Goal: Communication & Community: Answer question/provide support

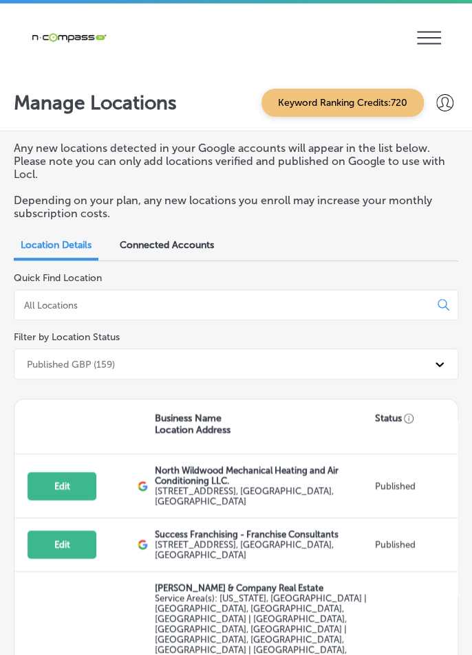
click at [45, 306] on input at bounding box center [224, 305] width 403 height 12
click at [417, 45] on icon "iconmonstr-menu-thin copy Created with Sketch." at bounding box center [429, 37] width 24 height 21
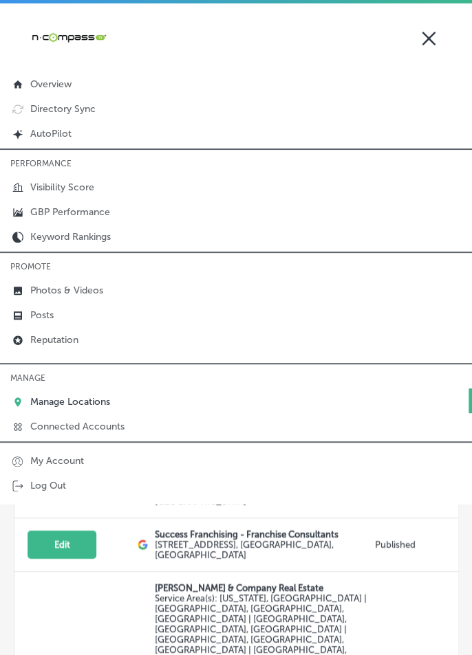
click at [84, 344] on link "Reputation" at bounding box center [236, 338] width 472 height 25
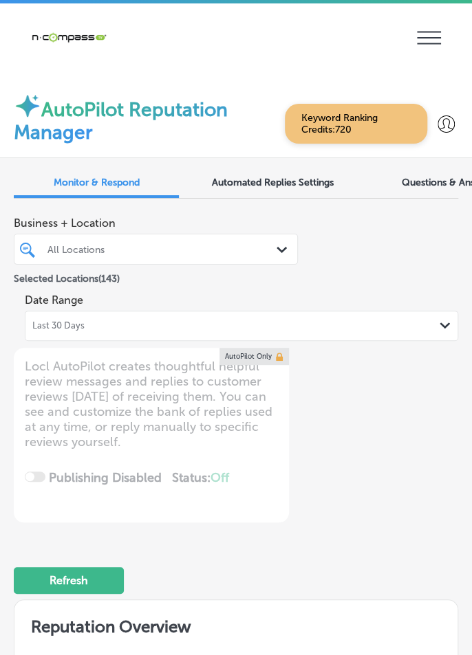
click at [58, 324] on span "Last 30 Days" at bounding box center [58, 325] width 52 height 11
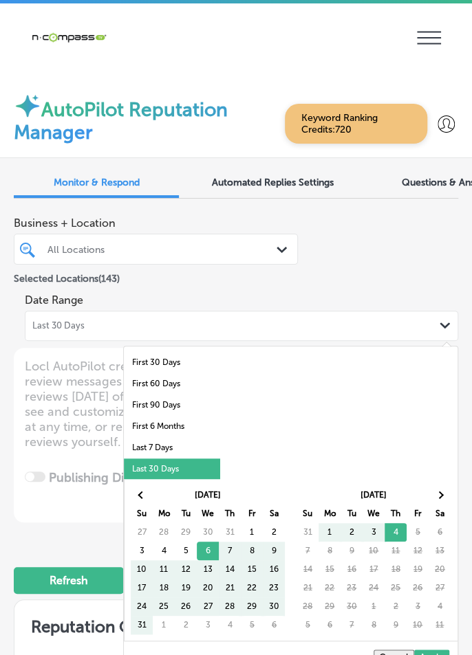
click at [142, 454] on li "Last 7 Days" at bounding box center [172, 447] width 96 height 21
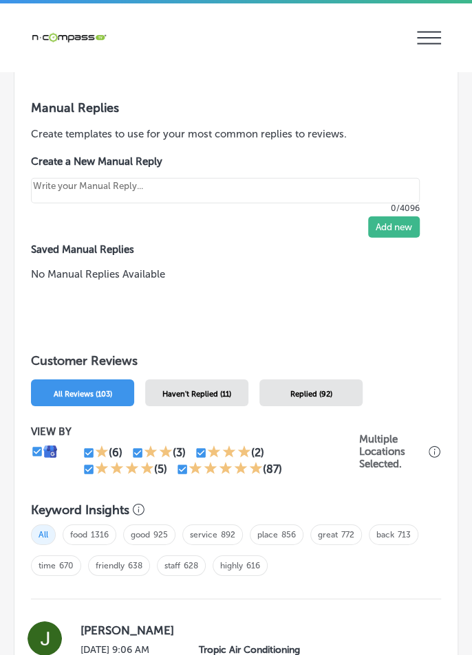
click at [162, 402] on div "Haven't Replied (11)" at bounding box center [196, 392] width 103 height 27
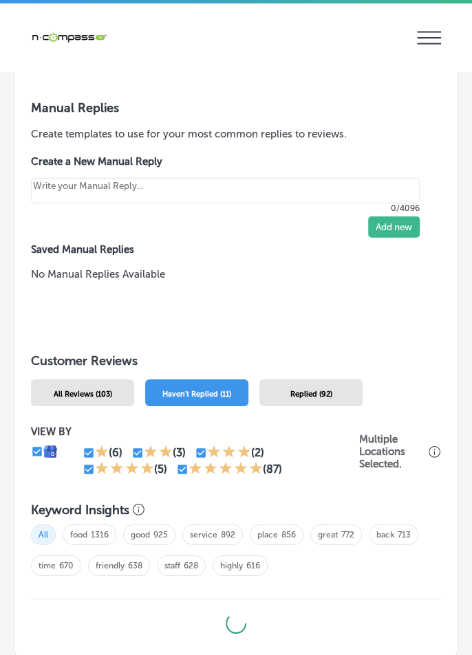
scroll to position [1235, 0]
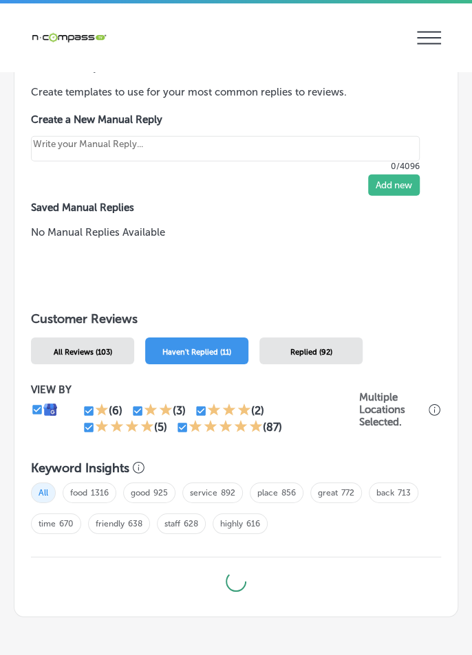
type textarea "x"
click at [91, 429] on input "checkbox" at bounding box center [88, 427] width 12 height 12
checkbox input "false"
type textarea "x"
click at [179, 432] on input "checkbox" at bounding box center [183, 427] width 12 height 12
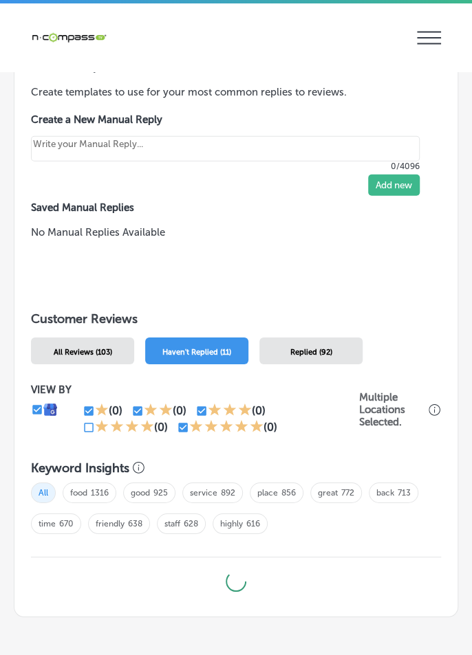
checkbox input "false"
type textarea "x"
click at [204, 411] on input "checkbox" at bounding box center [201, 411] width 12 height 12
checkbox input "false"
type textarea "x"
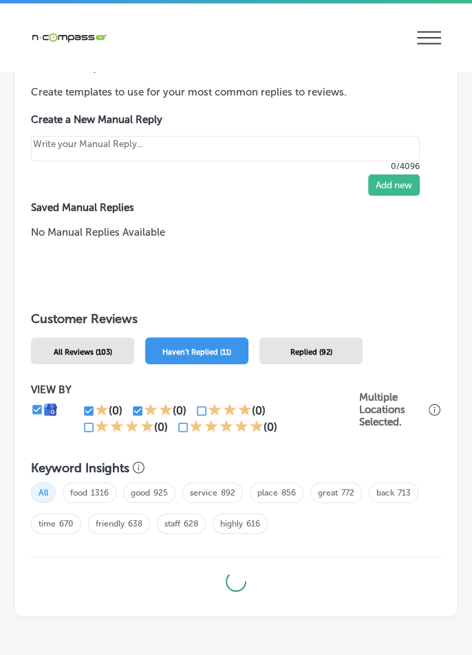
click at [198, 405] on input "checkbox" at bounding box center [201, 411] width 12 height 12
checkbox input "true"
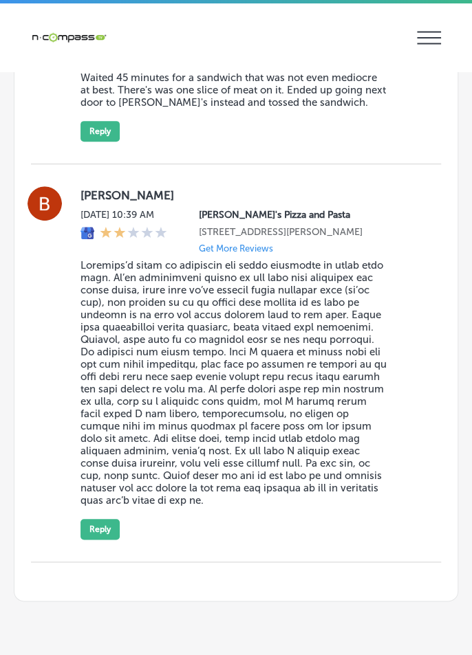
scroll to position [3, 0]
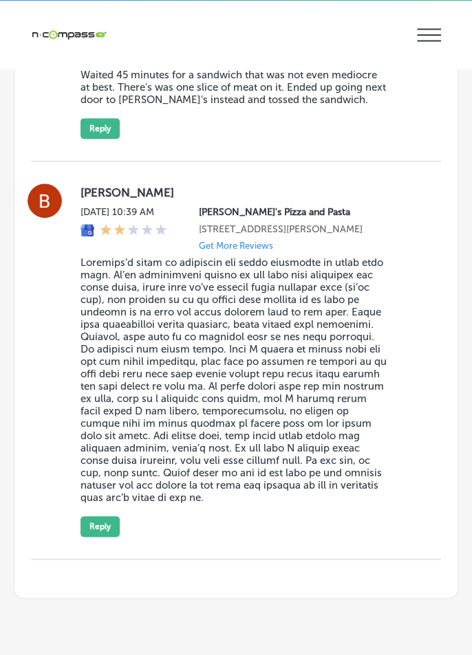
type textarea "x"
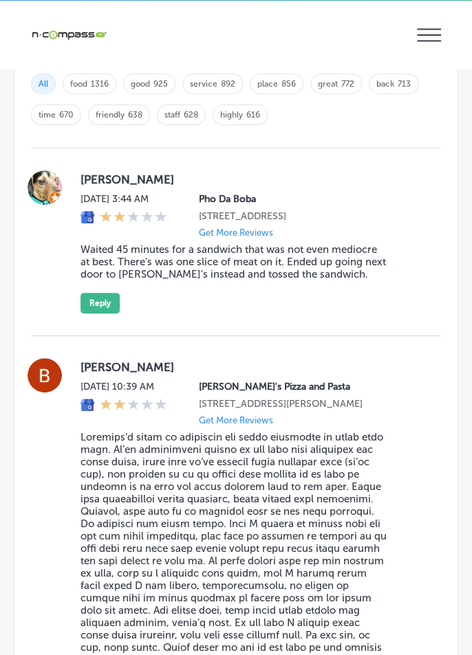
scroll to position [0, 0]
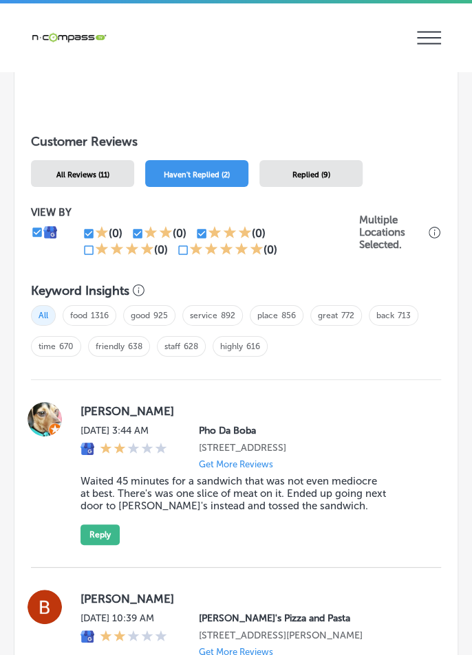
click at [90, 236] on input "checkbox" at bounding box center [88, 234] width 12 height 12
checkbox input "false"
type textarea "x"
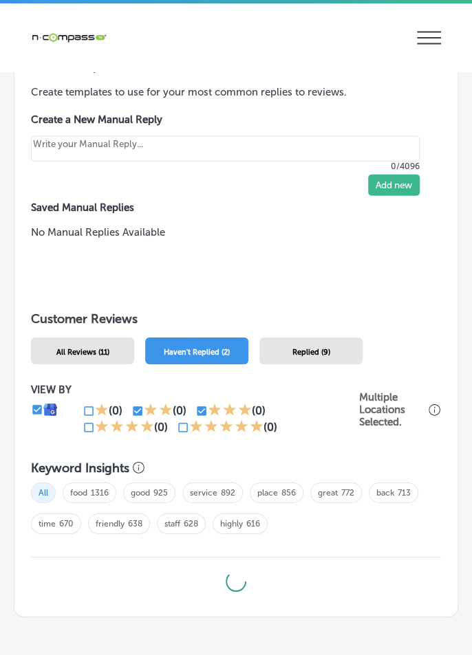
click at [135, 414] on input "checkbox" at bounding box center [137, 411] width 12 height 12
checkbox input "false"
type textarea "x"
click at [195, 410] on input "checkbox" at bounding box center [201, 411] width 12 height 12
checkbox input "false"
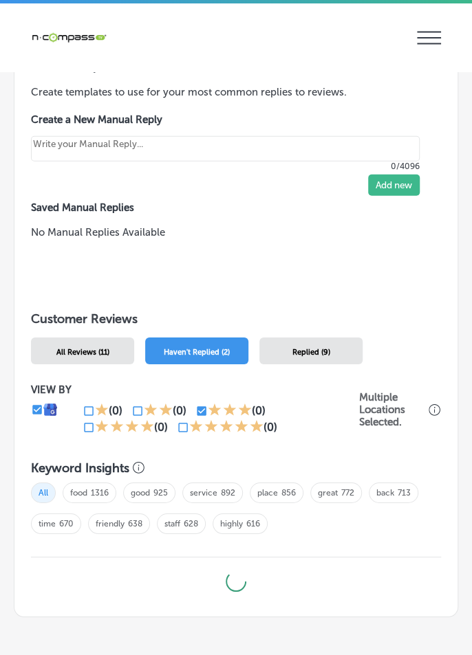
type textarea "x"
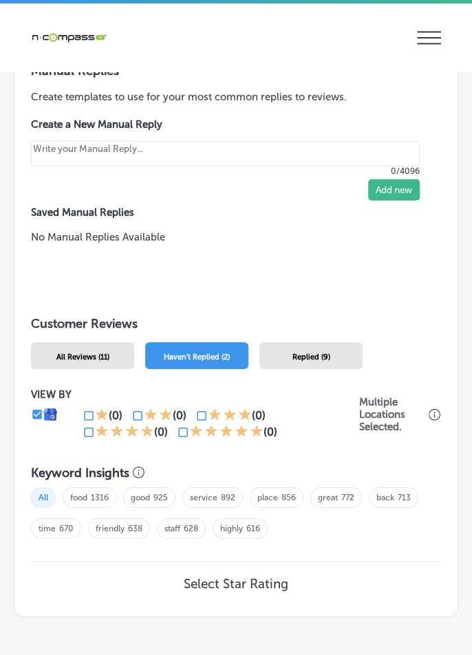
click at [181, 432] on input "checkbox" at bounding box center [183, 432] width 12 height 12
checkbox input "true"
type textarea "x"
click at [89, 436] on input "checkbox" at bounding box center [88, 432] width 12 height 12
checkbox input "true"
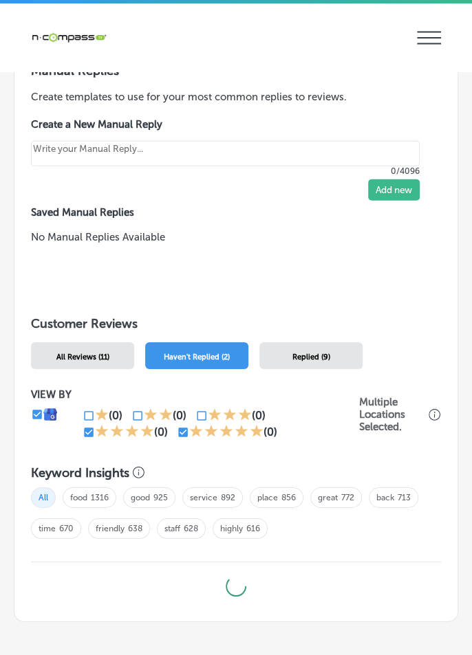
type textarea "x"
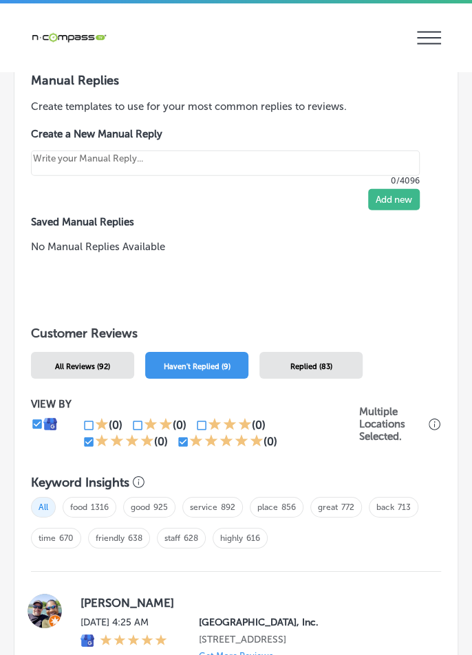
scroll to position [1220, 0]
